Goal: Transaction & Acquisition: Purchase product/service

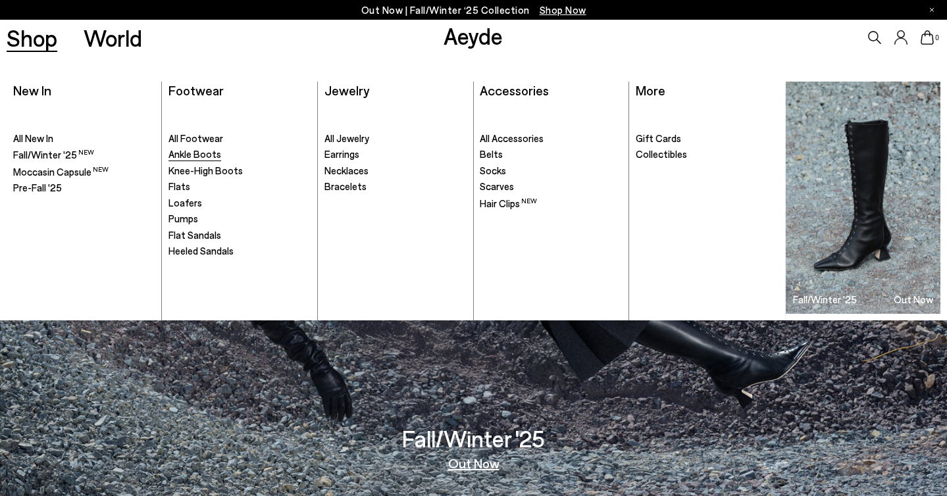
click at [208, 155] on span "Ankle Boots" at bounding box center [195, 154] width 53 height 12
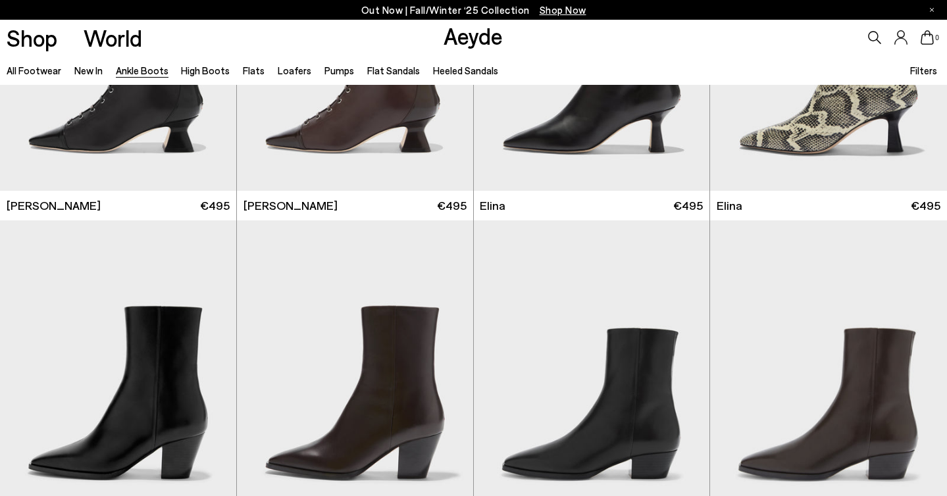
scroll to position [427, 0]
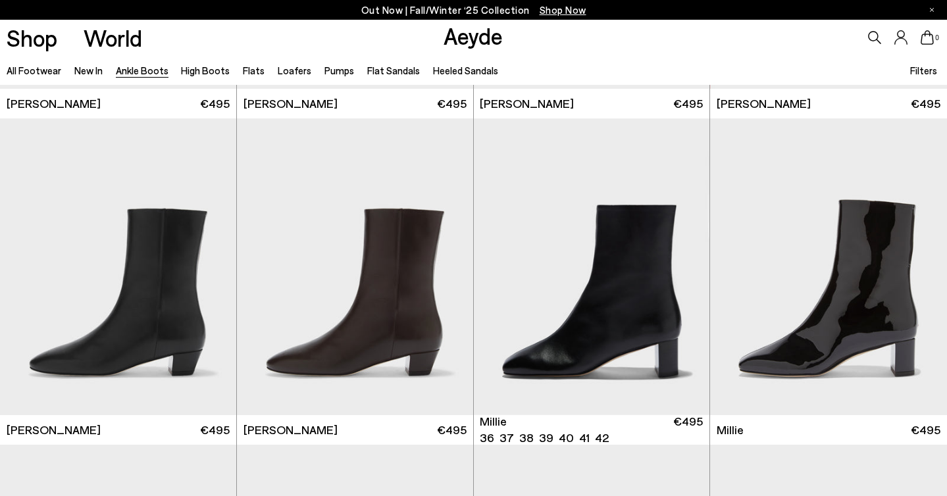
scroll to position [2603, 0]
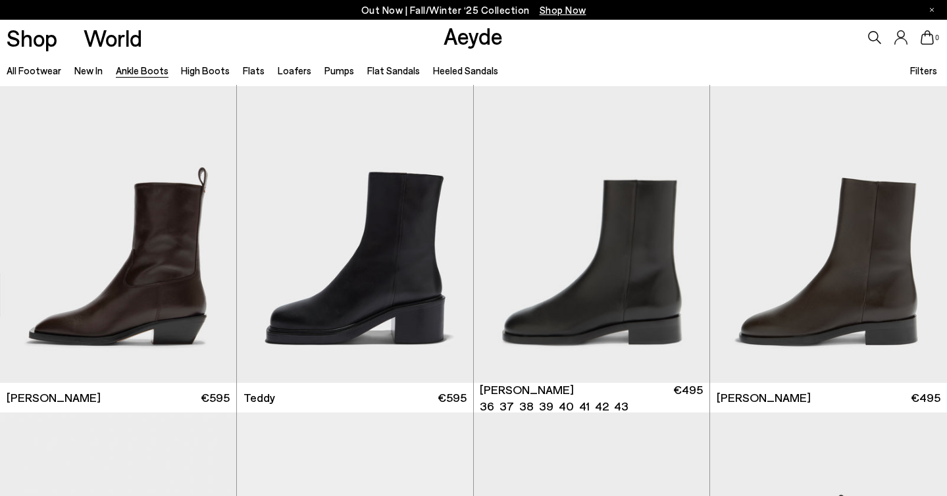
scroll to position [4271, 0]
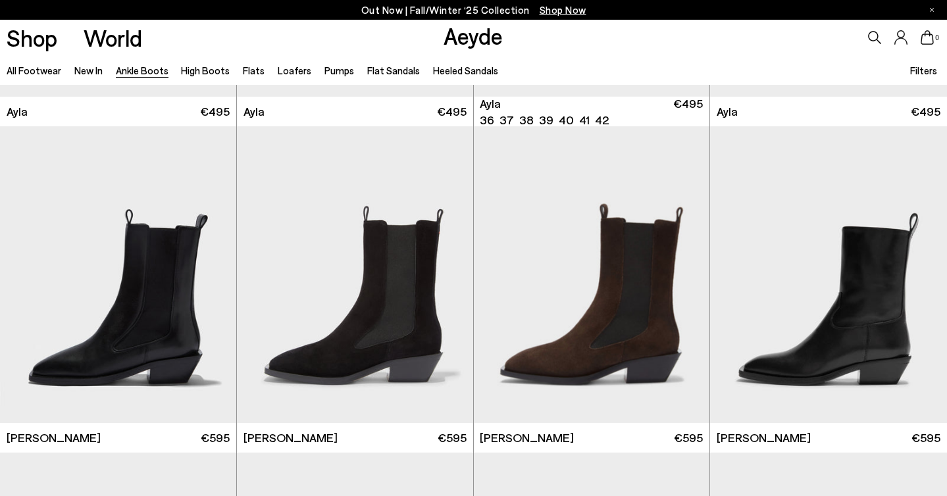
scroll to position [3880, 0]
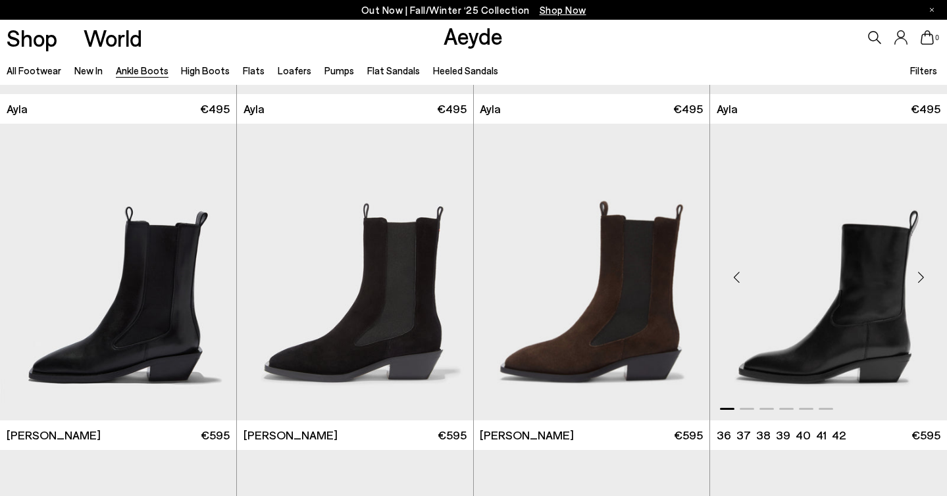
click at [858, 265] on img "1 / 6" at bounding box center [828, 272] width 237 height 297
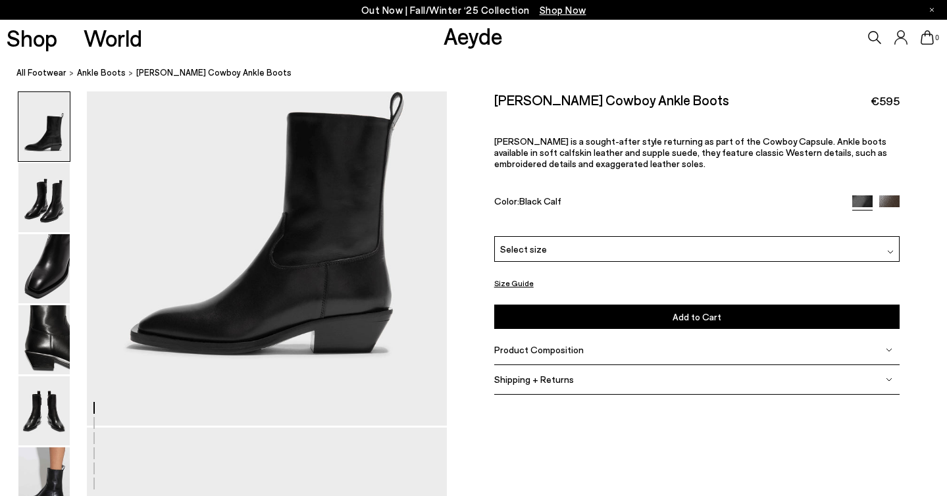
scroll to position [145, 0]
click at [48, 404] on img at bounding box center [43, 411] width 51 height 69
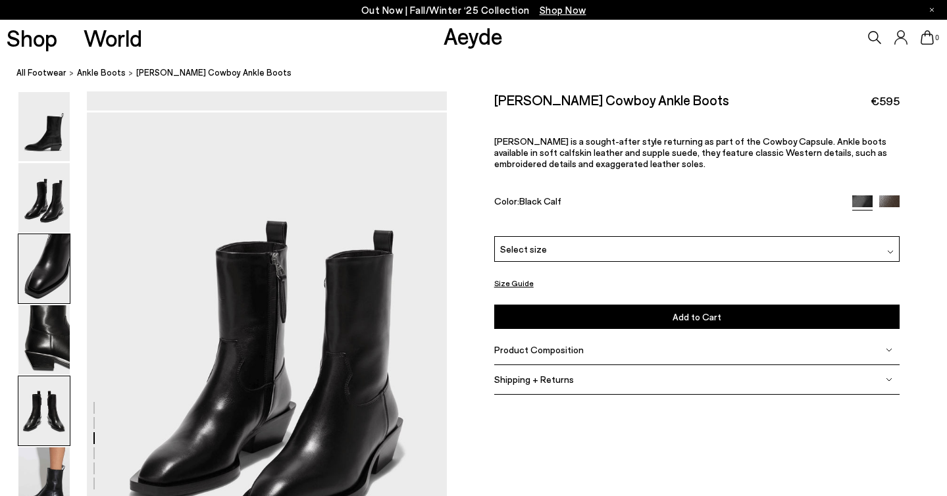
scroll to position [1929, 0]
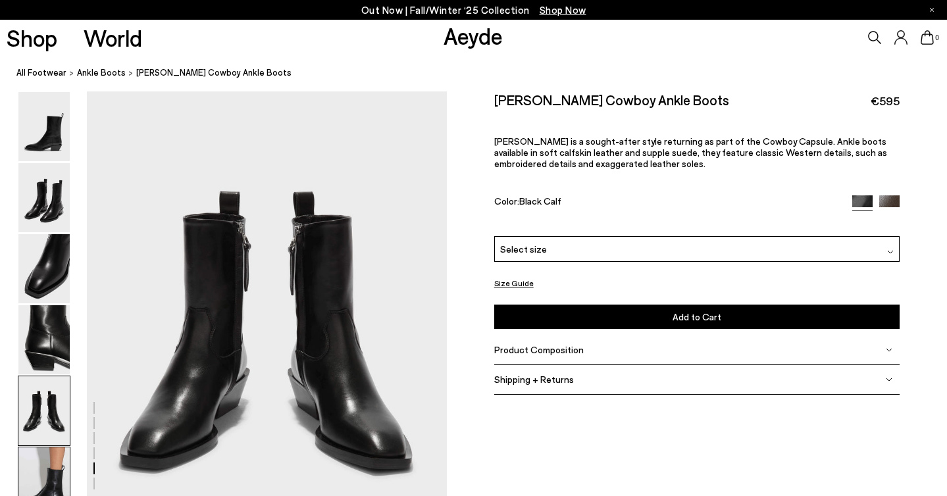
click at [42, 469] on img at bounding box center [43, 482] width 51 height 69
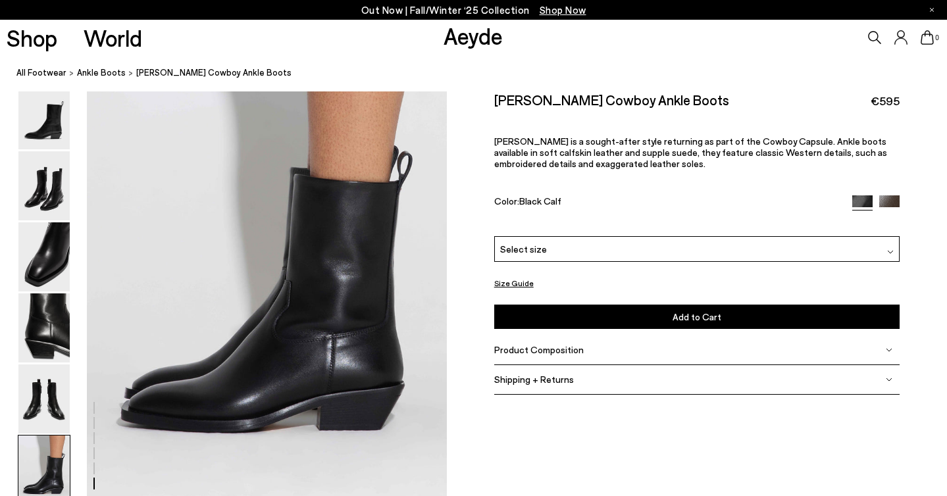
scroll to position [2501, 0]
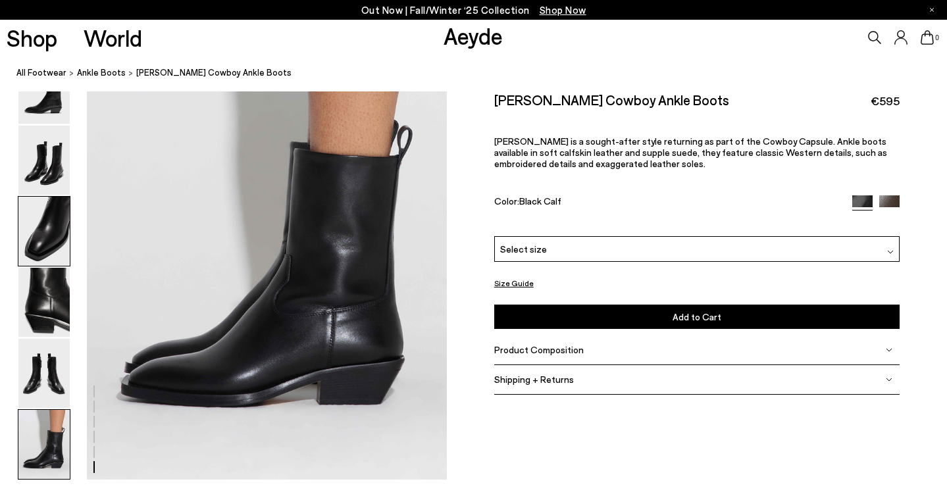
click at [33, 221] on img at bounding box center [43, 231] width 51 height 69
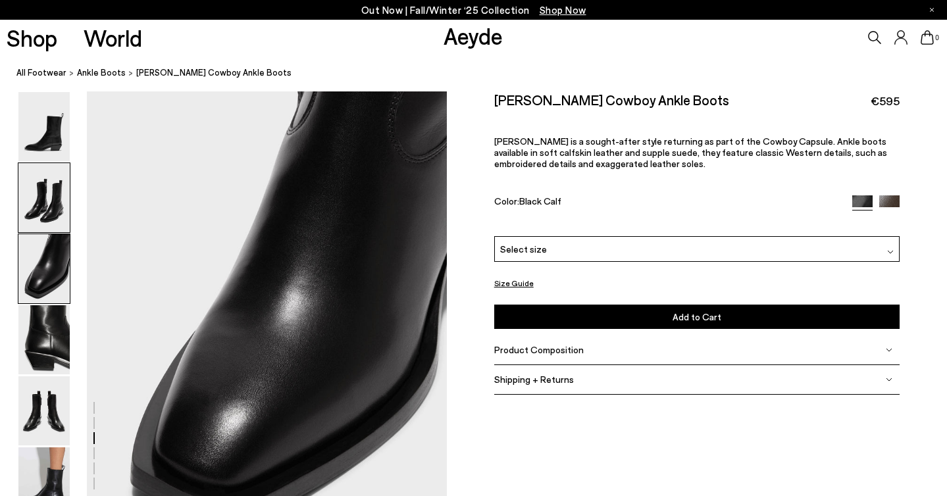
click at [45, 190] on img at bounding box center [43, 197] width 51 height 69
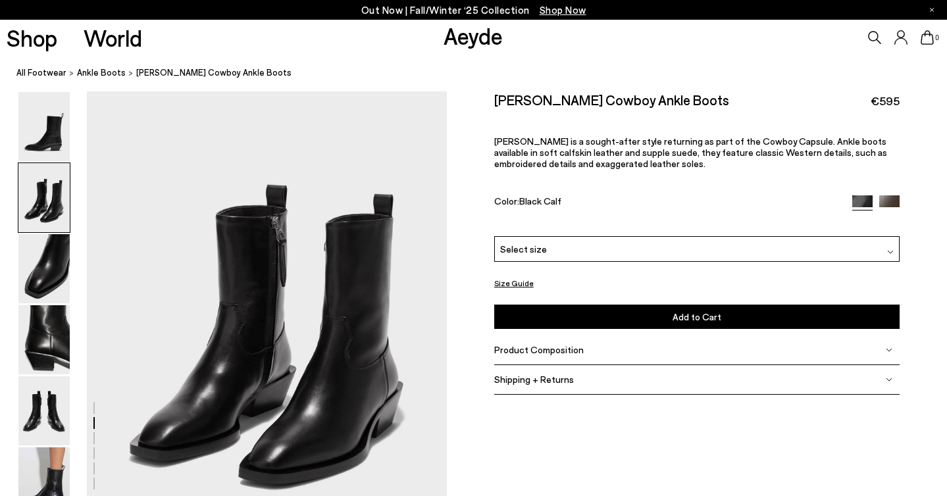
scroll to position [483, 0]
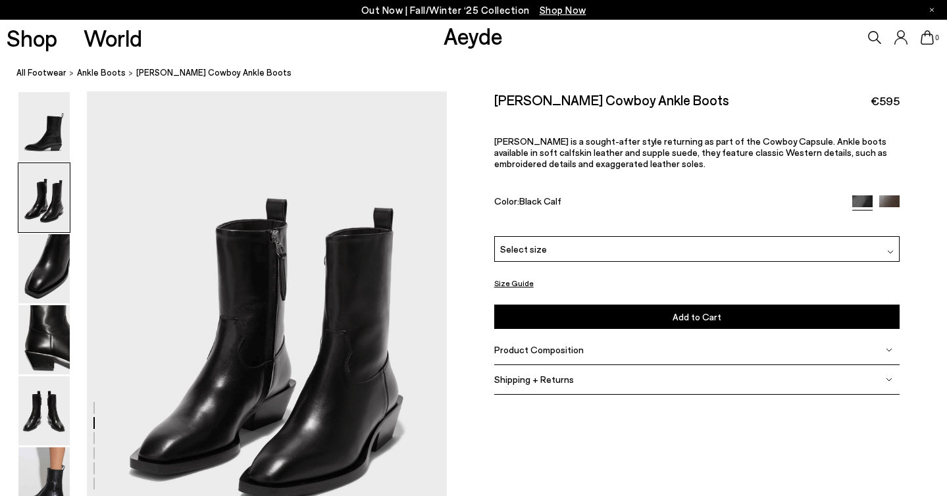
click at [893, 196] on img at bounding box center [889, 205] width 20 height 20
